Goal: Transaction & Acquisition: Purchase product/service

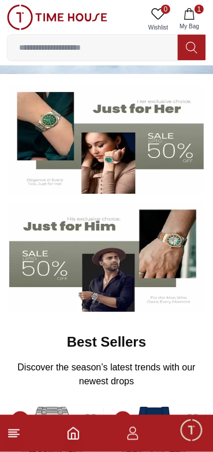
scroll to position [76, 0]
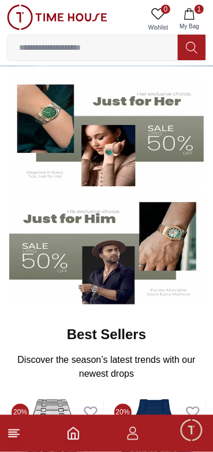
click at [103, 262] on img at bounding box center [106, 249] width 195 height 108
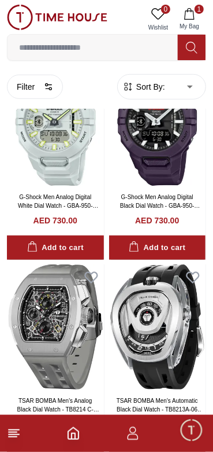
click at [149, 99] on form "Sort By: ​ ****** ​" at bounding box center [161, 86] width 89 height 25
click at [139, 83] on span "Sort By:" at bounding box center [149, 87] width 31 height 12
click at [142, 90] on span "Sort By:" at bounding box center [149, 87] width 31 height 12
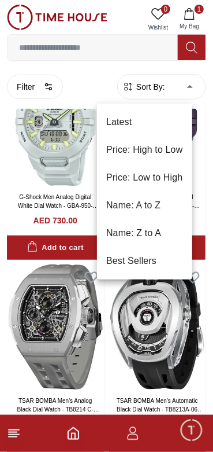
click at [127, 183] on li "Price: Low to High" at bounding box center [144, 178] width 95 height 28
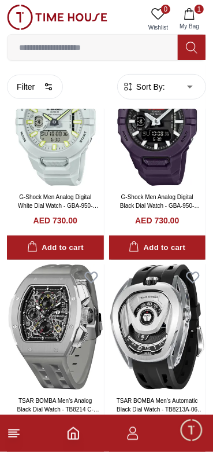
type input "*"
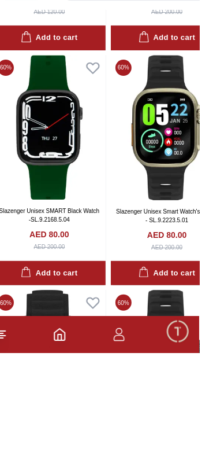
scroll to position [2569, 0]
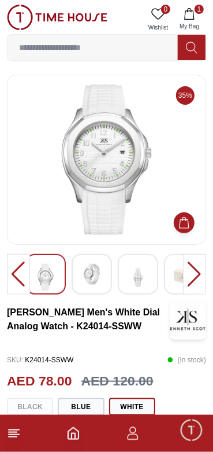
click at [94, 263] on div at bounding box center [92, 274] width 40 height 40
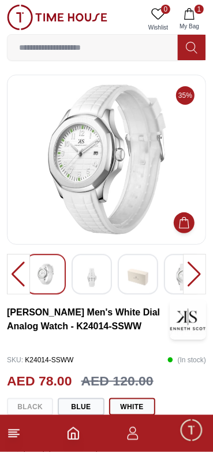
click at [93, 271] on img at bounding box center [92, 277] width 21 height 27
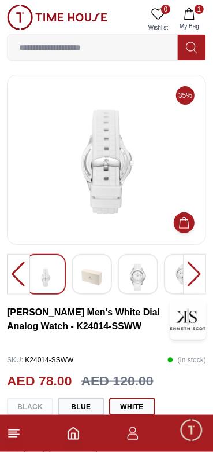
click at [98, 267] on img at bounding box center [92, 277] width 21 height 27
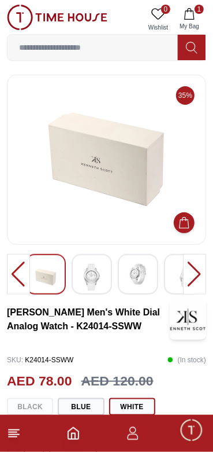
click at [94, 271] on img at bounding box center [92, 277] width 21 height 27
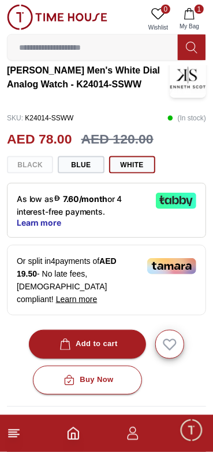
click at [80, 165] on button "Blue" at bounding box center [81, 164] width 46 height 17
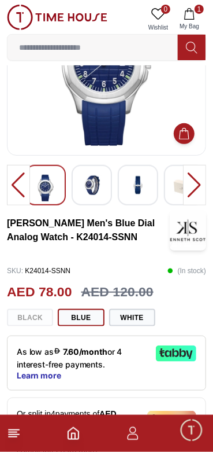
scroll to position [88, 0]
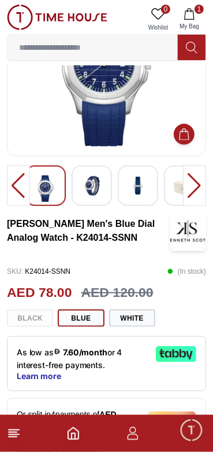
click at [29, 316] on div "Black Blue White" at bounding box center [107, 317] width 200 height 17
click at [141, 327] on button "White" at bounding box center [132, 317] width 46 height 17
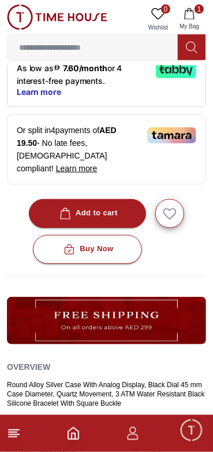
scroll to position [373, 0]
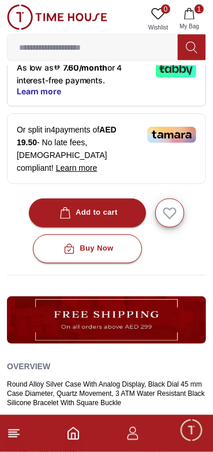
click at [68, 219] on icon "button" at bounding box center [66, 213] width 12 height 12
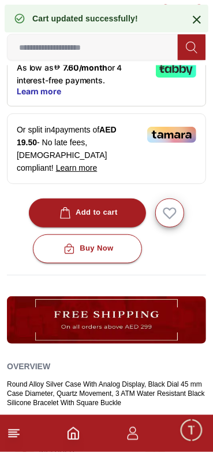
click at [198, 24] on icon at bounding box center [197, 20] width 14 height 14
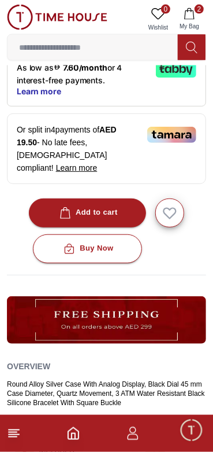
click at [194, 14] on button "2 My Bag" at bounding box center [190, 19] width 34 height 29
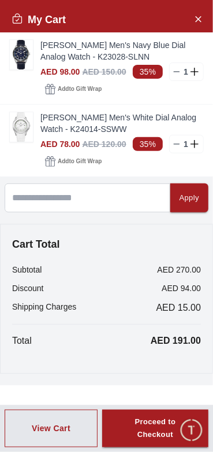
click at [180, 72] on line at bounding box center [177, 72] width 5 height 0
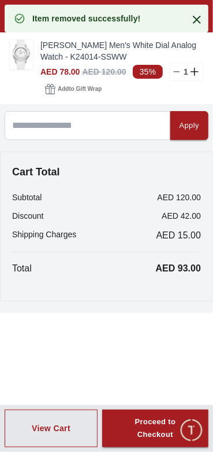
click at [205, 21] on div "Item removed successfully!" at bounding box center [107, 19] width 204 height 28
click at [198, 19] on icon at bounding box center [197, 20] width 14 height 14
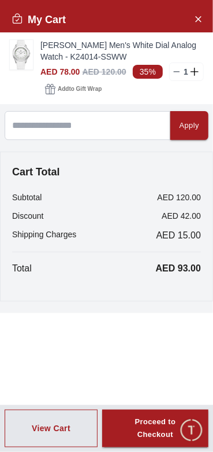
click at [201, 19] on icon "Close Account" at bounding box center [198, 19] width 9 height 14
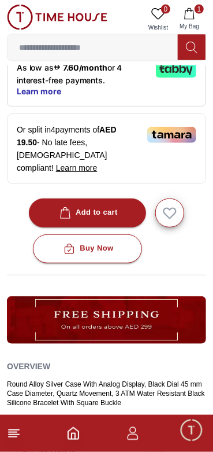
click at [77, 435] on icon "Home" at bounding box center [74, 433] width 14 height 14
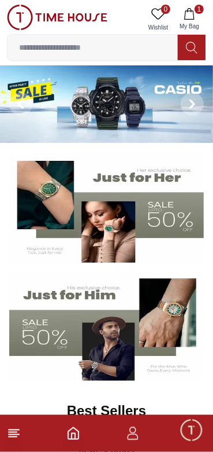
click at [40, 46] on input at bounding box center [93, 47] width 171 height 23
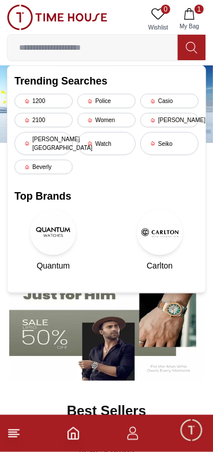
click at [160, 345] on img at bounding box center [106, 326] width 195 height 108
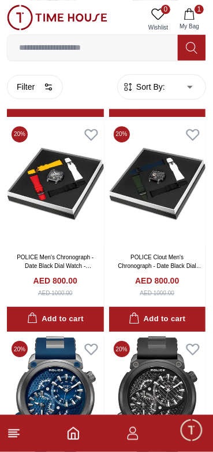
scroll to position [1475, 0]
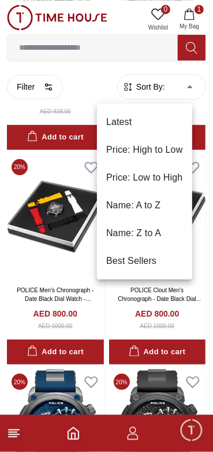
click at [128, 144] on li "Price: High to Low" at bounding box center [144, 150] width 95 height 28
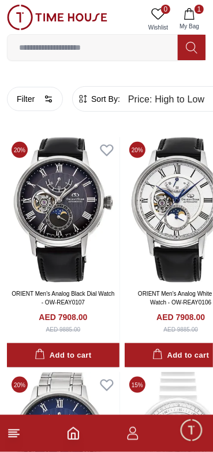
click at [67, 362] on div "Add to cart" at bounding box center [63, 355] width 57 height 13
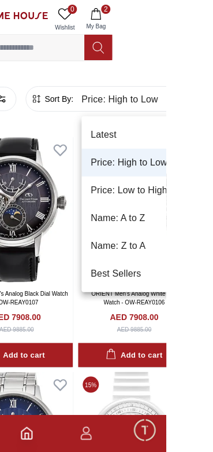
click at [160, 186] on li "Price: Low to High" at bounding box center [188, 190] width 120 height 28
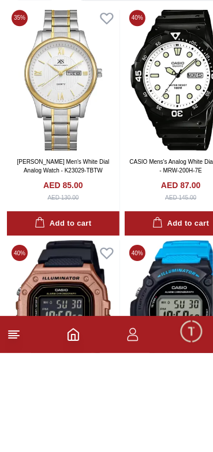
scroll to position [4286, 0]
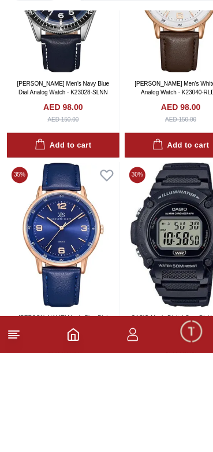
scroll to position [6697, 0]
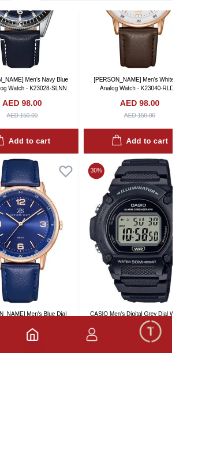
click at [204, 12] on div "Add to cart" at bounding box center [181, 4] width 57 height 13
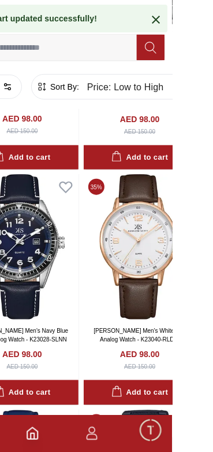
scroll to position [6534, 0]
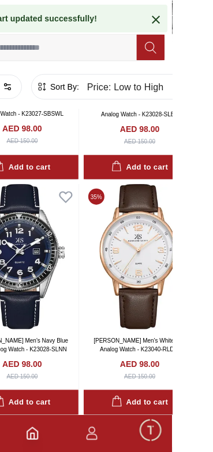
click at [204, 20] on icon at bounding box center [197, 20] width 14 height 14
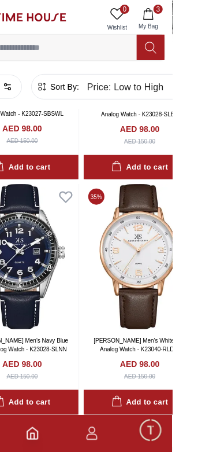
click at [195, 24] on span "My Bag" at bounding box center [189, 26] width 29 height 9
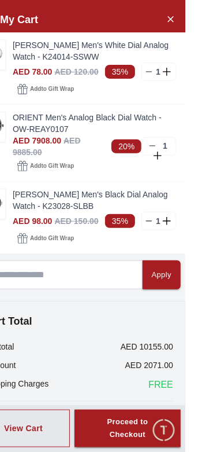
click at [183, 146] on line at bounding box center [180, 146] width 5 height 0
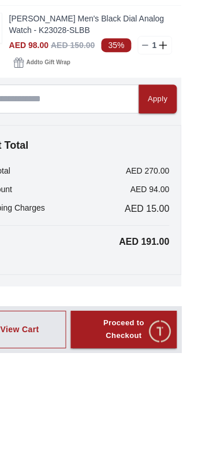
scroll to position [2086, 0]
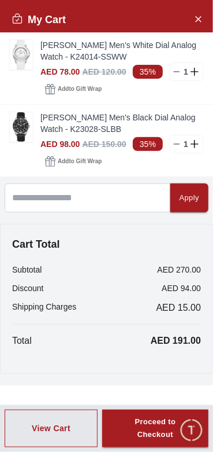
click at [198, 12] on icon "Close Account" at bounding box center [198, 19] width 9 height 14
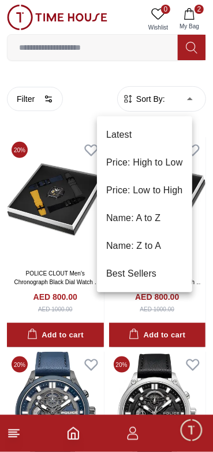
click at [125, 191] on li "Price: Low to High" at bounding box center [144, 190] width 95 height 28
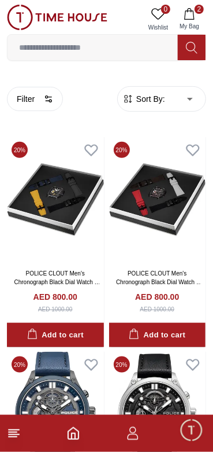
type input "*"
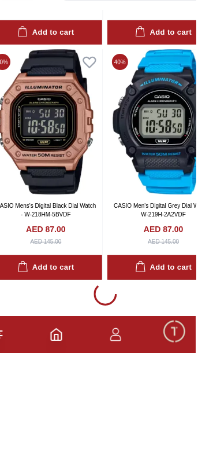
scroll to position [4463, 0]
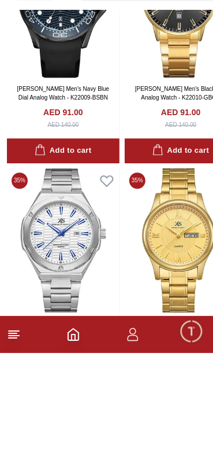
scroll to position [5044, 0]
